Goal: Task Accomplishment & Management: Complete application form

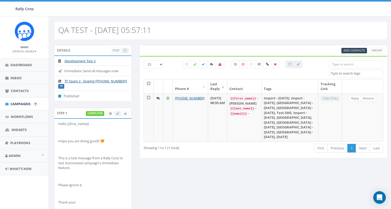
select select
click at [14, 107] on link "Campaigns" at bounding box center [24, 103] width 49 height 13
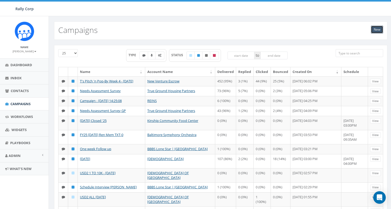
click at [372, 30] on link "New" at bounding box center [377, 30] width 12 height 8
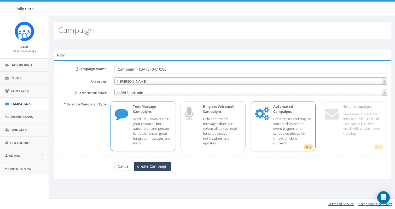
click at [309, 147] on span "Beta" at bounding box center [308, 146] width 9 height 5
click at [36, 104] on input "image" at bounding box center [36, 104] width 4 height 4
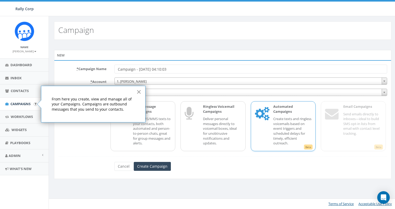
click at [139, 92] on button "×" at bounding box center [138, 91] width 5 height 8
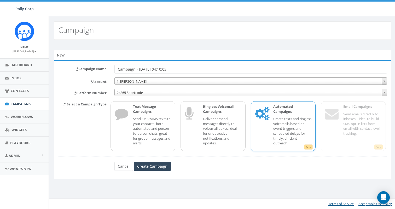
click at [97, 79] on label "* Account" at bounding box center [82, 80] width 56 height 7
click at [114, 78] on select "1. James Martin ACME Ministry AFSMC Alex McFarland Ministries Ama International…" at bounding box center [114, 77] width 0 height 0
click at [251, 170] on div "Cancel Create Campaign" at bounding box center [222, 166] width 224 height 9
